Goal: Information Seeking & Learning: Learn about a topic

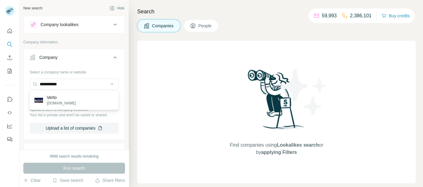
type input "**********"
click at [82, 100] on div "Verto [DOMAIN_NAME]" at bounding box center [74, 100] width 86 height 16
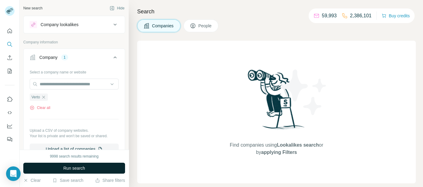
click at [72, 170] on span "Run search" at bounding box center [74, 168] width 22 height 6
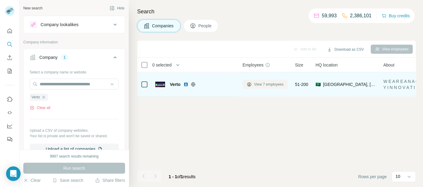
click at [277, 86] on span "View 7 employees" at bounding box center [268, 84] width 29 height 5
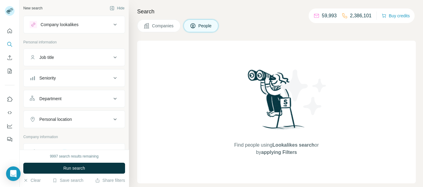
click at [168, 23] on span "Companies" at bounding box center [163, 26] width 22 height 6
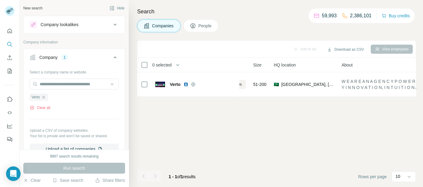
scroll to position [0, 42]
click at [388, 47] on div "View employees" at bounding box center [392, 49] width 42 height 9
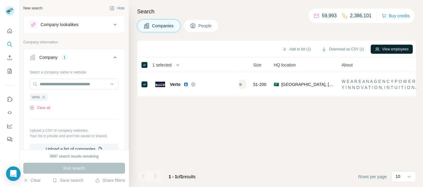
click at [386, 45] on button "View employees" at bounding box center [392, 49] width 42 height 9
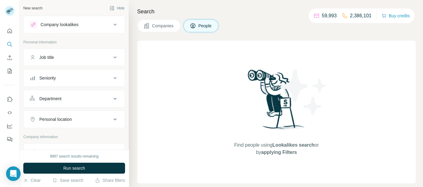
click at [80, 31] on button "Company lookalikes" at bounding box center [74, 24] width 101 height 15
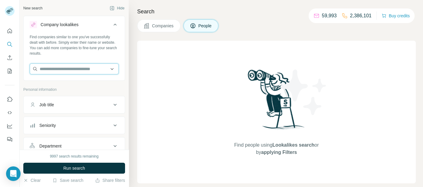
click at [63, 71] on input "text" at bounding box center [74, 68] width 89 height 11
paste input "**********"
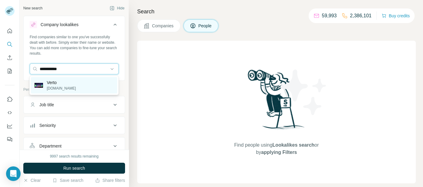
type input "**********"
click at [73, 88] on div "Verto [DOMAIN_NAME]" at bounding box center [74, 85] width 86 height 16
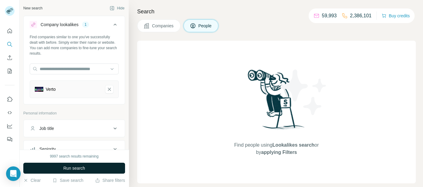
click at [90, 164] on button "Run search" at bounding box center [74, 167] width 102 height 11
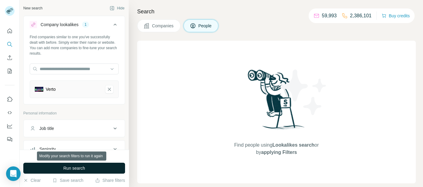
click at [93, 167] on button "Run search" at bounding box center [74, 167] width 102 height 11
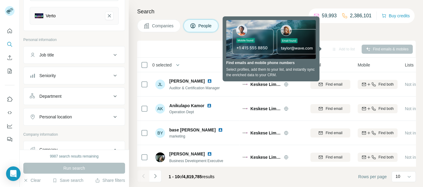
click at [157, 46] on div "Add to list Find emails & mobiles" at bounding box center [276, 49] width 273 height 11
click at [321, 51] on div "Add to list Find emails & mobiles" at bounding box center [276, 49] width 273 height 11
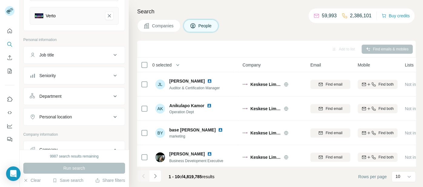
click at [160, 28] on span "Companies" at bounding box center [163, 26] width 22 height 6
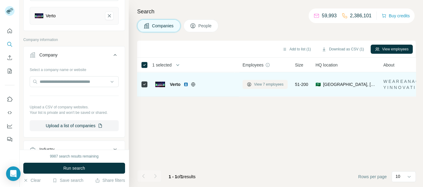
click at [273, 82] on span "View 7 employees" at bounding box center [268, 84] width 29 height 5
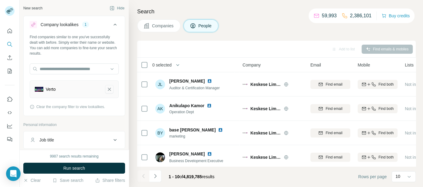
click at [110, 87] on icon "Verto-remove-button" at bounding box center [109, 89] width 5 height 6
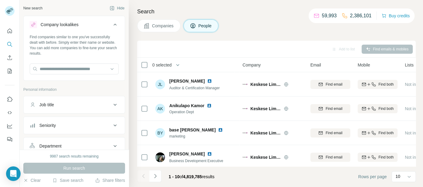
click at [166, 30] on button "Companies" at bounding box center [158, 25] width 43 height 13
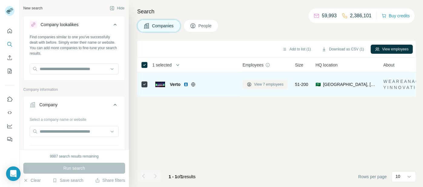
click at [249, 81] on button "View 7 employees" at bounding box center [265, 84] width 45 height 9
